Goal: Task Accomplishment & Management: Manage account settings

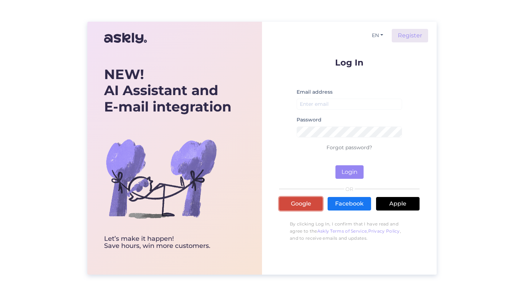
click at [290, 203] on link "Google" at bounding box center [301, 204] width 44 height 14
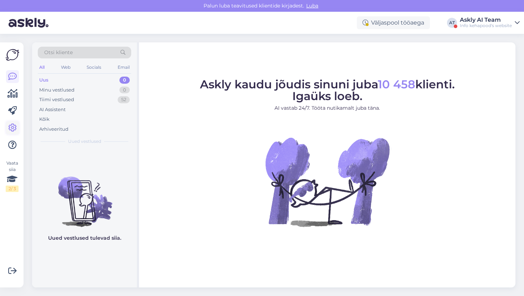
click at [9, 126] on icon at bounding box center [12, 128] width 9 height 9
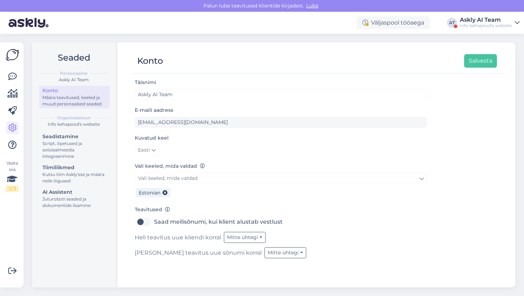
click at [471, 17] on div "Askly AI Team" at bounding box center [486, 20] width 52 height 6
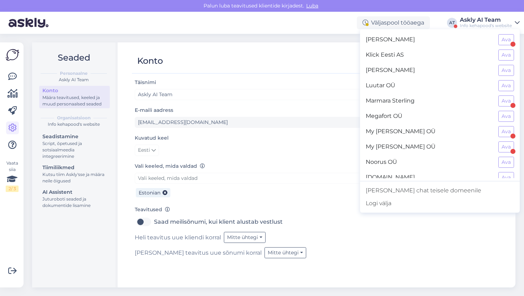
scroll to position [336, 0]
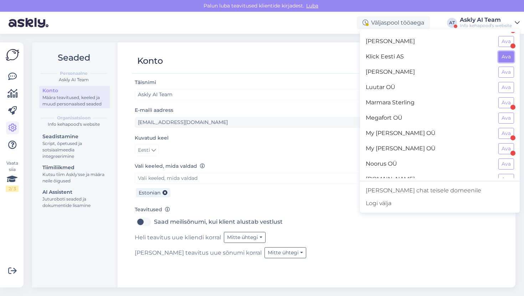
click at [502, 54] on button "Ava" at bounding box center [507, 56] width 16 height 11
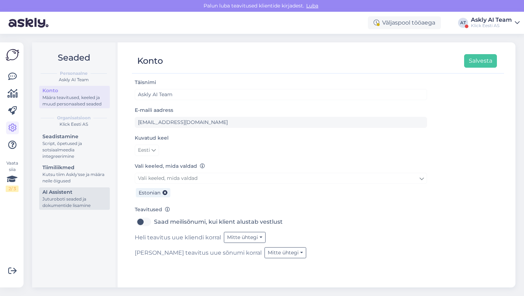
click at [71, 205] on div "Juturoboti seaded ja dokumentide lisamine" at bounding box center [74, 202] width 64 height 13
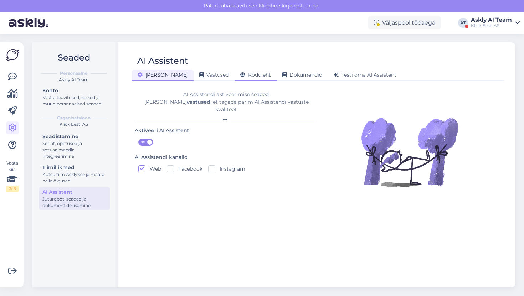
click at [240, 76] on span "Koduleht" at bounding box center [255, 75] width 31 height 6
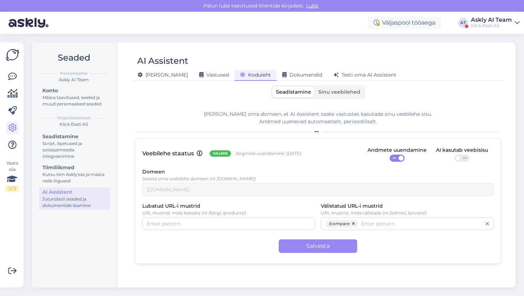
click at [325, 93] on span "Sinu veebilehed" at bounding box center [340, 92] width 42 height 6
click at [315, 87] on input "Sinu veebilehed" at bounding box center [315, 87] width 0 height 0
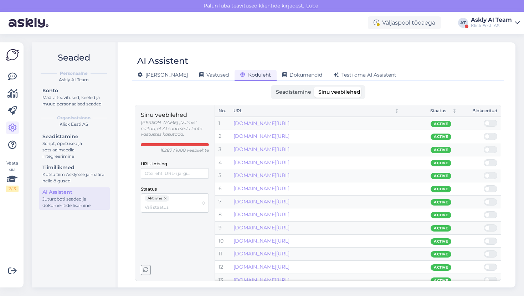
click at [166, 196] on button "button" at bounding box center [165, 199] width 7 height 6
click at [166, 196] on input "Staatus" at bounding box center [172, 199] width 54 height 7
click at [166, 216] on span "Mitteaktiivne" at bounding box center [160, 217] width 28 height 6
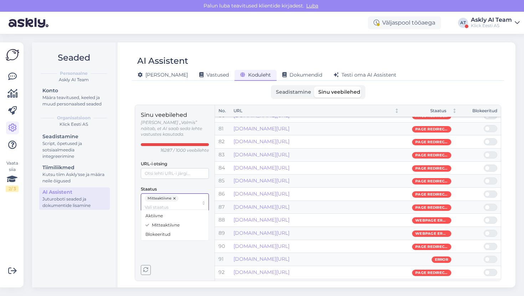
scroll to position [1054, 0]
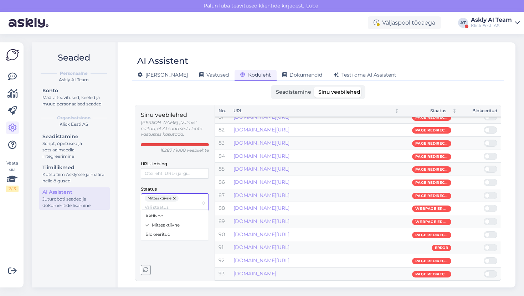
click at [155, 234] on span "Blokeeritud" at bounding box center [158, 235] width 25 height 6
click at [159, 234] on span "Mitteaktiivne" at bounding box center [166, 234] width 28 height 6
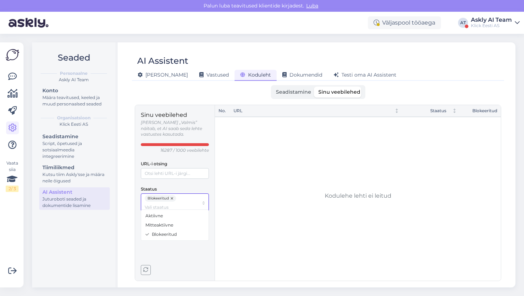
scroll to position [0, 0]
click at [161, 228] on span "Mitteaktiivne" at bounding box center [160, 225] width 28 height 6
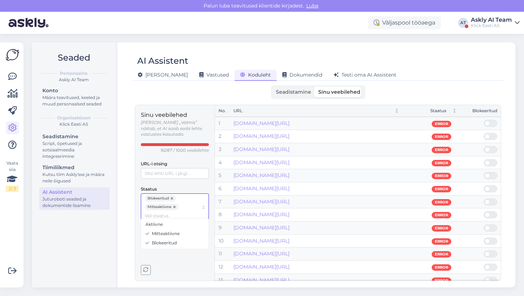
click at [156, 240] on span "Blokeeritud" at bounding box center [164, 243] width 25 height 6
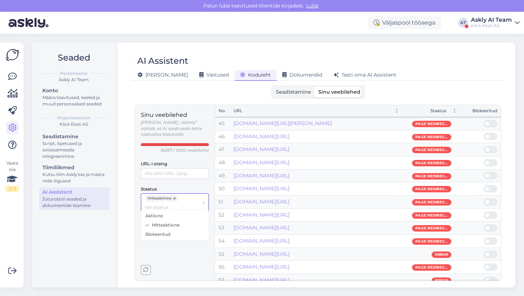
scroll to position [1054, 0]
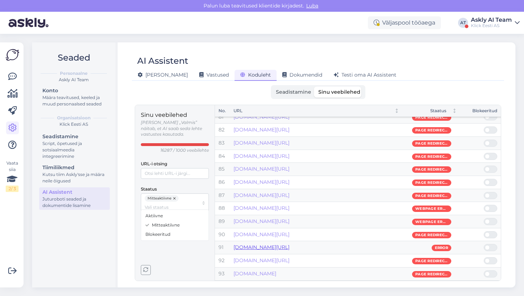
click at [271, 246] on link "[DOMAIN_NAME][URL]" at bounding box center [262, 247] width 56 height 6
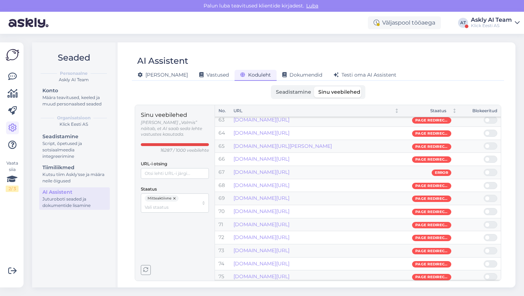
scroll to position [775, 0]
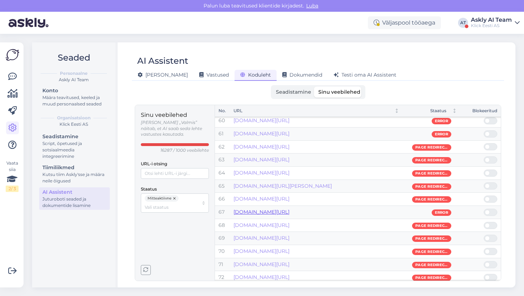
click at [290, 211] on link "[DOMAIN_NAME][URL]" at bounding box center [262, 212] width 56 height 6
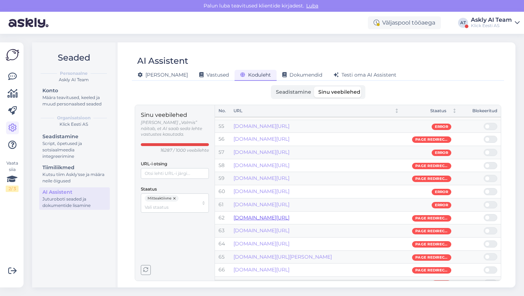
scroll to position [703, 0]
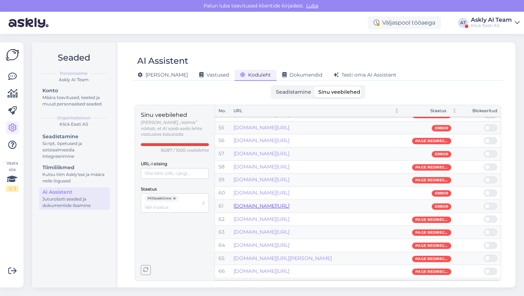
click at [269, 208] on link "[DOMAIN_NAME][URL]" at bounding box center [262, 206] width 56 height 6
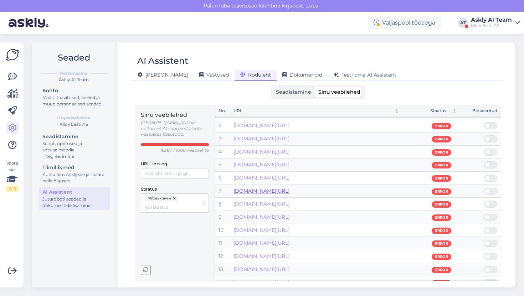
scroll to position [0, 0]
